Goal: Navigation & Orientation: Find specific page/section

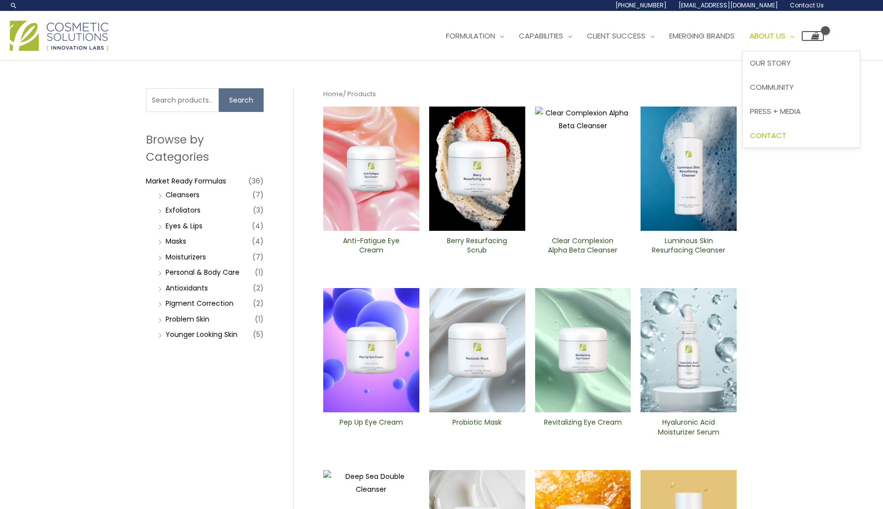
click at [783, 130] on span "Contact" at bounding box center [768, 135] width 36 height 10
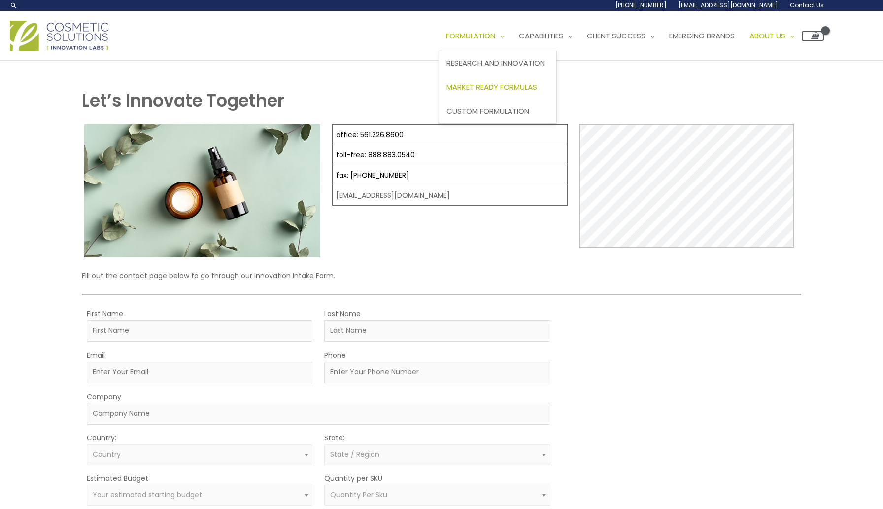
click at [496, 90] on span "Market Ready Formulas" at bounding box center [492, 87] width 91 height 10
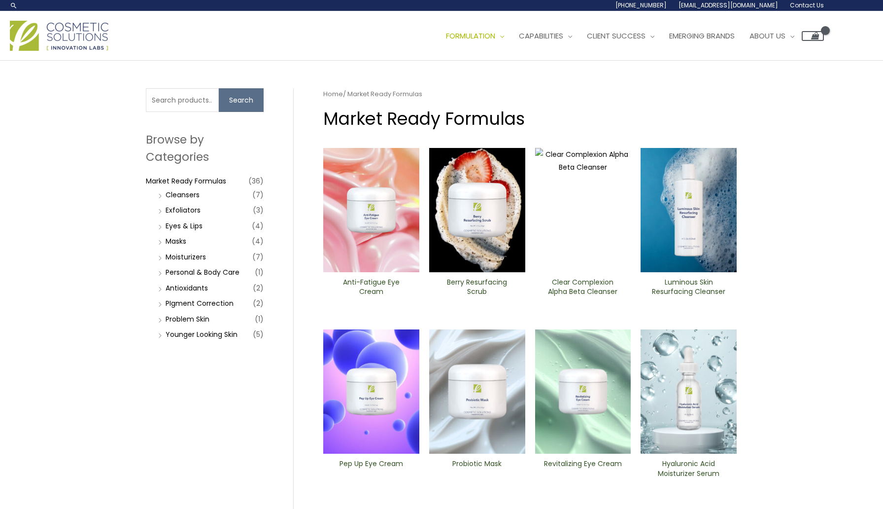
click at [77, 18] on div "Main Menu Formulation Menu Toggle Research and Innovation Market Ready Formulas…" at bounding box center [441, 35] width 883 height 49
click at [77, 29] on img at bounding box center [59, 36] width 99 height 30
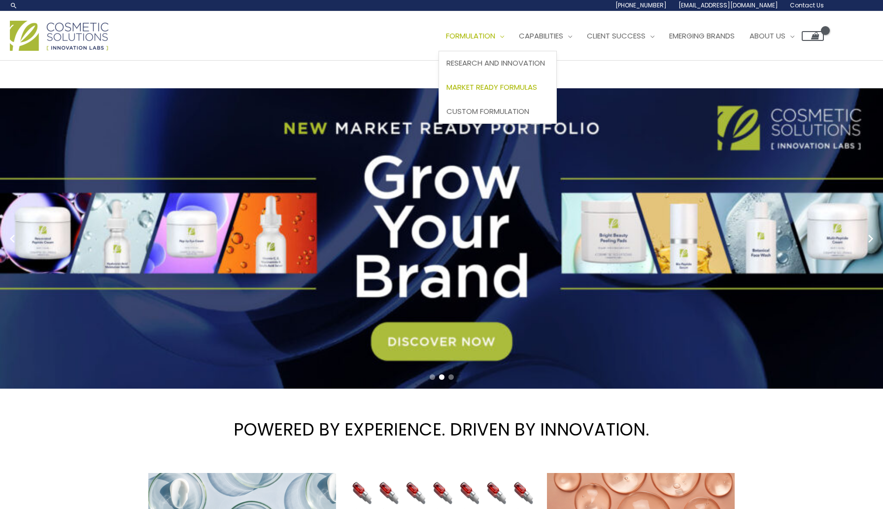
click at [514, 86] on span "Market Ready Formulas" at bounding box center [492, 87] width 91 height 10
